Goal: Find specific page/section: Find specific page/section

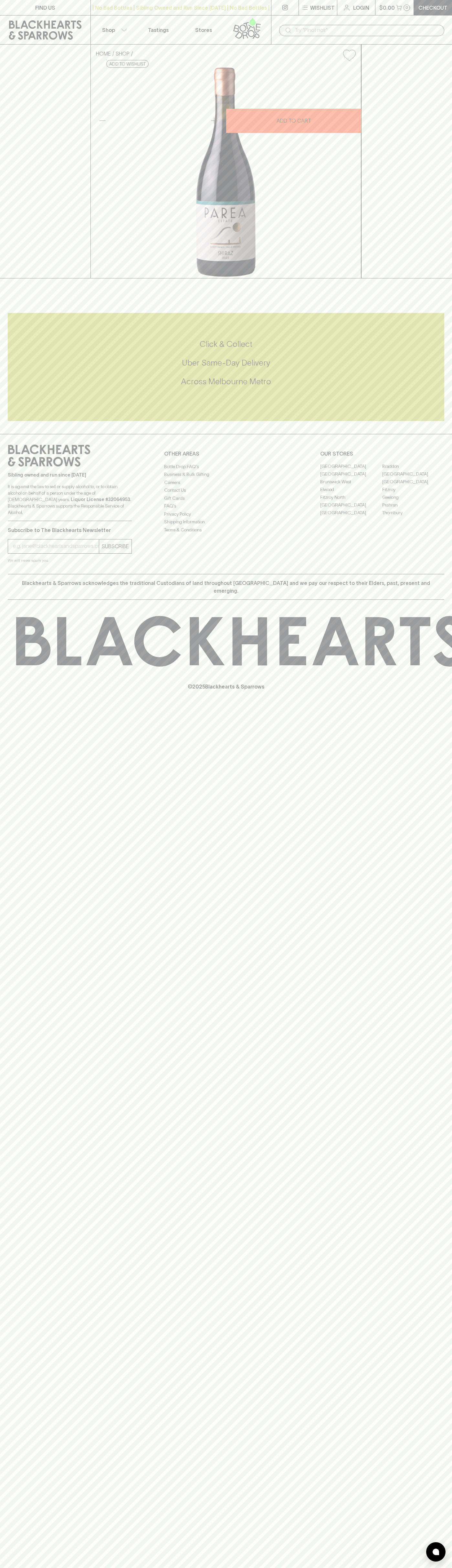
click at [13, 2] on link "FIND US" at bounding box center [45, 7] width 90 height 15
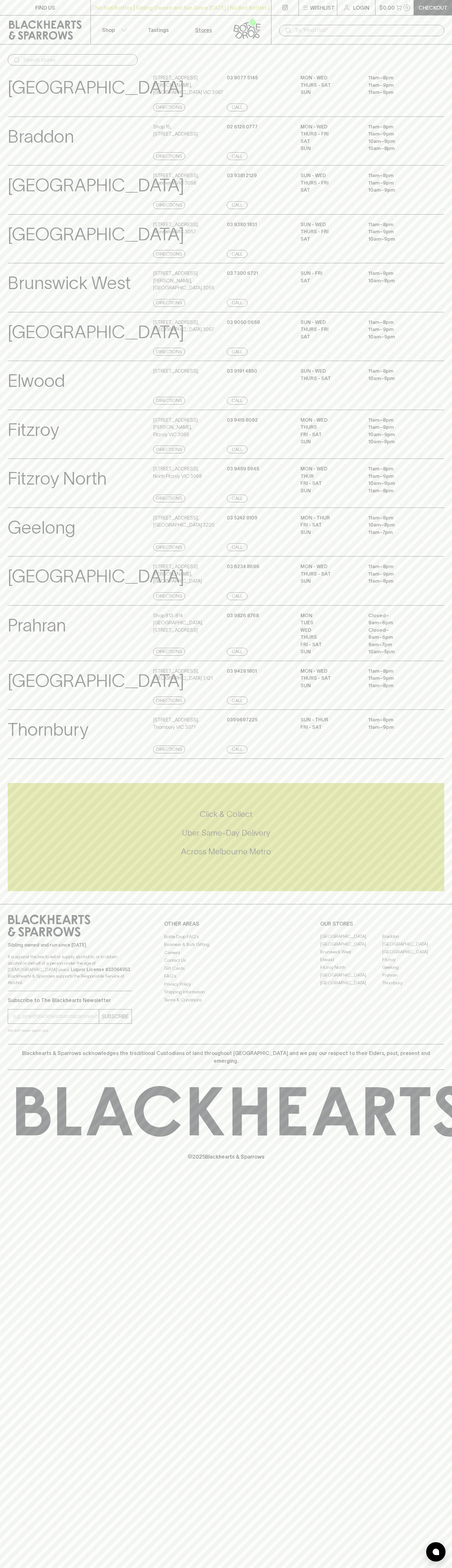
click at [428, 600] on div "MON - WED 11am – 8pm THURS - SAT 11am – 9pm SUN 11am – 8pm" at bounding box center [372, 581] width 144 height 37
click at [245, 1567] on html "FIND US | No Bad Bottles | Sibling Owned and Run Since [DATE] | No Bad Bottles …" at bounding box center [226, 784] width 452 height 1568
click at [13, 807] on div "Click & Collect Uber Same-Day Delivery Across [GEOGRAPHIC_DATA] Metro" at bounding box center [226, 833] width 436 height 116
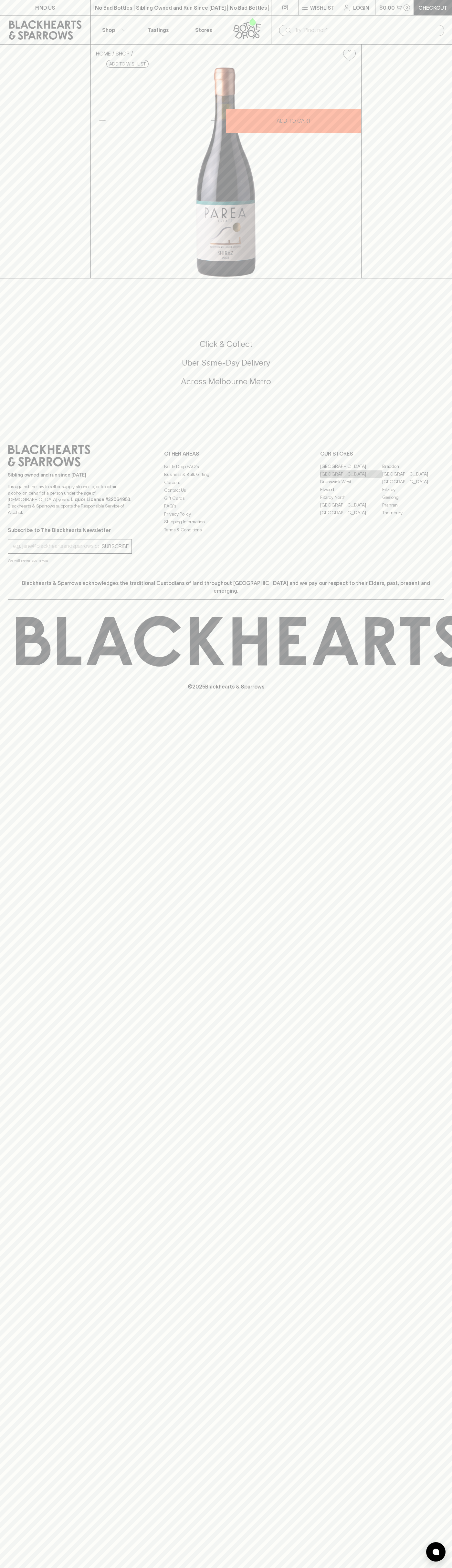
click at [351, 478] on link "[GEOGRAPHIC_DATA]" at bounding box center [351, 474] width 62 height 8
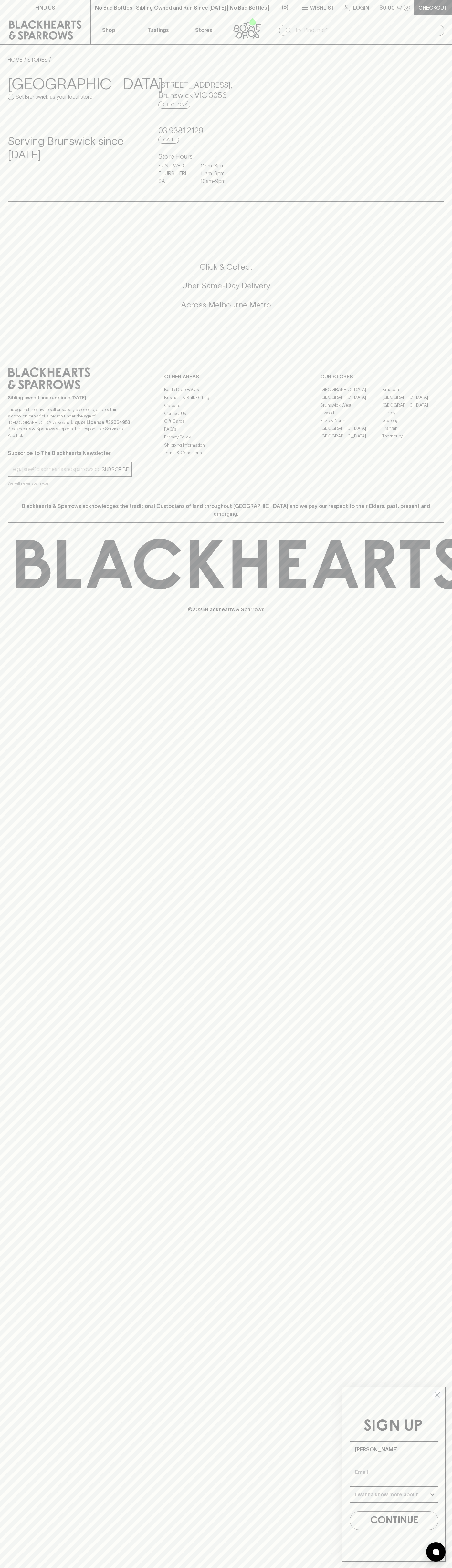
type input "[PERSON_NAME]"
